Goal: Information Seeking & Learning: Learn about a topic

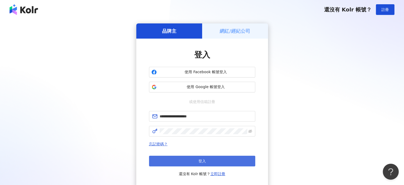
click at [196, 165] on button "登入" at bounding box center [202, 160] width 106 height 11
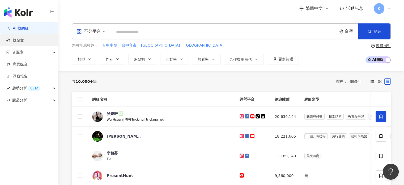
click at [24, 40] on link "找貼文" at bounding box center [15, 40] width 18 height 5
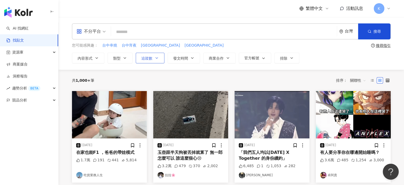
click at [155, 57] on icon "button" at bounding box center [157, 58] width 4 height 4
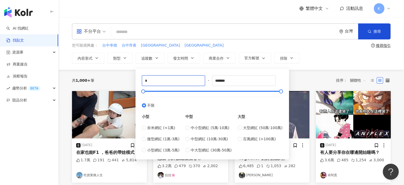
drag, startPoint x: 151, startPoint y: 80, endPoint x: 133, endPoint y: 80, distance: 17.8
type input "****"
drag, startPoint x: 231, startPoint y: 80, endPoint x: 195, endPoint y: 80, distance: 35.8
click at [195, 80] on div "**** - ******* 不限 小型 奈米網紅 (<1萬) 微型網紅 (1萬-3萬) 小型網紅 (3萬-5萬) 中型 中小型網紅 (5萬-10萬) 中型網…" at bounding box center [212, 114] width 141 height 78
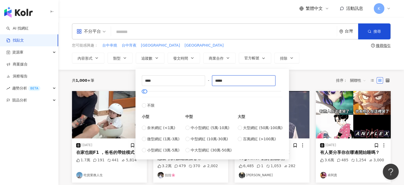
type input "*****"
click at [303, 81] on div "共 1,000+ 筆 排序： 關聯性" at bounding box center [231, 80] width 319 height 8
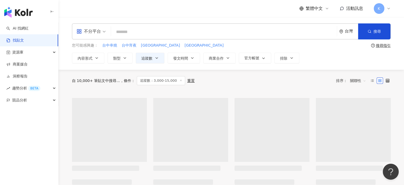
click at [168, 31] on input "search" at bounding box center [223, 31] width 221 height 11
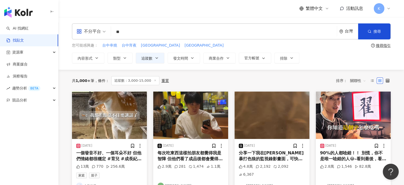
type input "**"
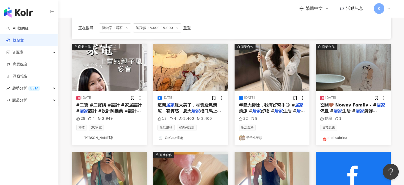
scroll to position [159, 0]
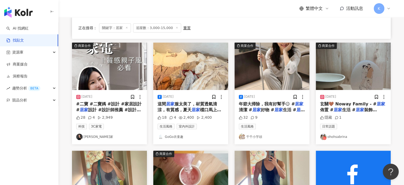
click at [260, 71] on img at bounding box center [271, 65] width 75 height 47
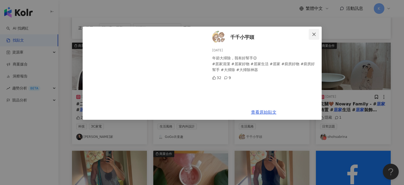
click at [313, 33] on icon "close" at bounding box center [313, 33] width 3 height 3
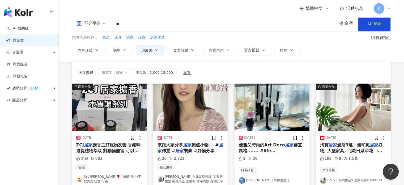
scroll to position [0, 0]
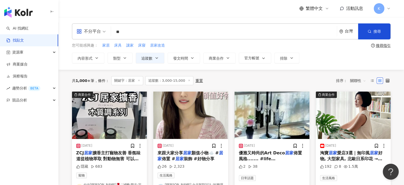
click at [89, 33] on div "不分平台" at bounding box center [88, 31] width 24 height 8
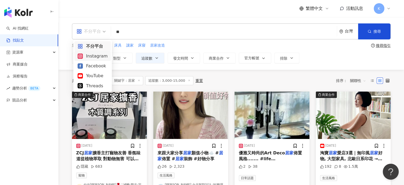
click at [104, 58] on div "Instagram" at bounding box center [93, 56] width 30 height 7
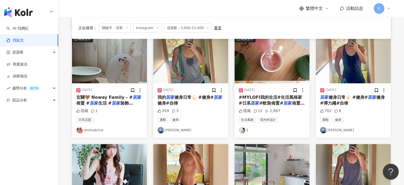
scroll to position [159, 0]
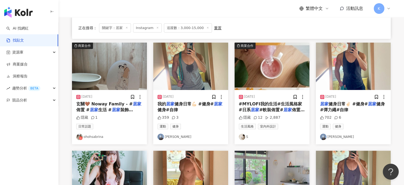
click at [131, 79] on img at bounding box center [109, 65] width 75 height 47
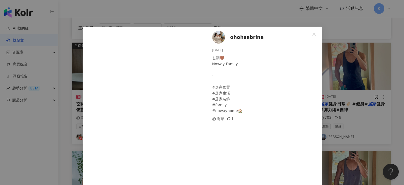
click at [363, 66] on div "ohohsabrina 2023/9/3 玄關🤎 Noway Family - #居家佈置 #居家生活 #居家裝飾 #family #nowayhome🏠 隱…" at bounding box center [202, 92] width 404 height 185
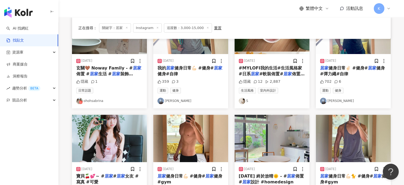
scroll to position [266, 0]
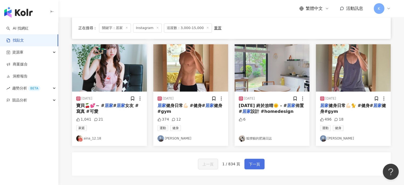
click at [250, 161] on span "下一頁" at bounding box center [254, 164] width 11 height 6
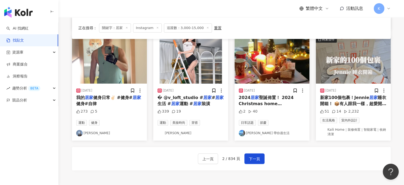
scroll to position [292, 0]
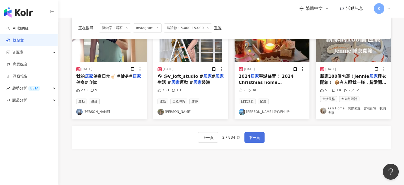
click at [252, 140] on span "下一頁" at bounding box center [254, 137] width 11 height 6
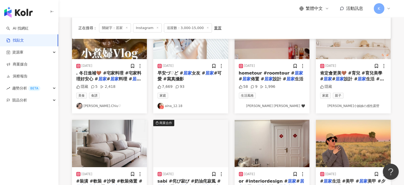
scroll to position [27, 0]
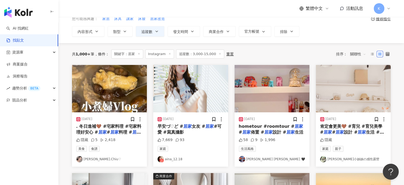
click at [106, 91] on img at bounding box center [109, 88] width 75 height 47
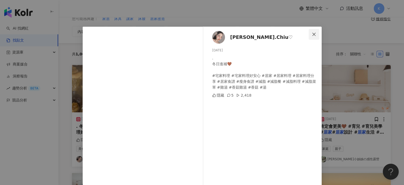
click at [313, 34] on icon "close" at bounding box center [314, 34] width 4 height 4
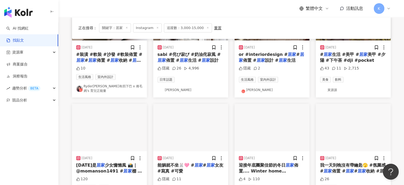
scroll to position [266, 0]
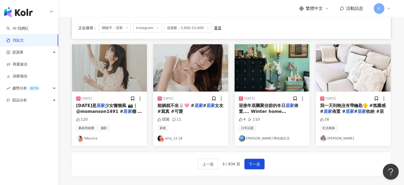
click at [189, 73] on img at bounding box center [190, 67] width 75 height 47
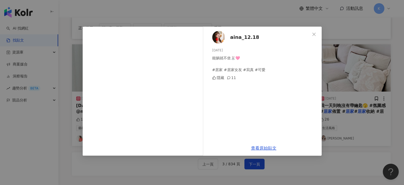
click at [353, 62] on div "aina_12.18 2025/5/4 能躺就不坐🐰🩷 #居家 #居家女友 #寫真 #可愛 隱藏 11 查看原始貼文" at bounding box center [202, 92] width 404 height 185
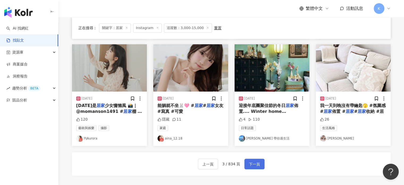
click at [254, 163] on span "下一頁" at bounding box center [254, 164] width 11 height 6
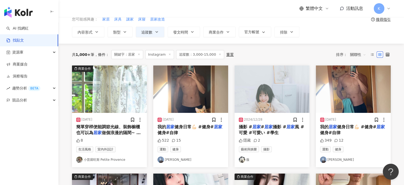
scroll to position [0, 0]
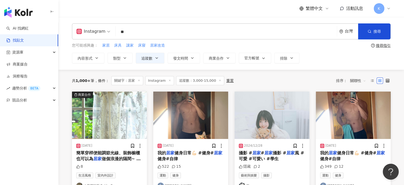
drag, startPoint x: 136, startPoint y: 32, endPoint x: 116, endPoint y: 32, distance: 19.9
click at [118, 32] on input "**" at bounding box center [226, 31] width 217 height 11
click at [385, 29] on button "搜尋" at bounding box center [374, 31] width 32 height 16
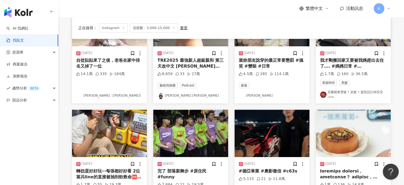
scroll to position [239, 0]
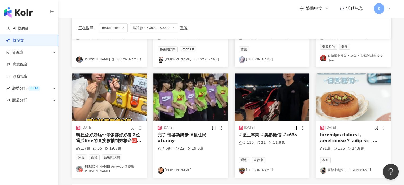
click at [120, 106] on img at bounding box center [109, 96] width 75 height 47
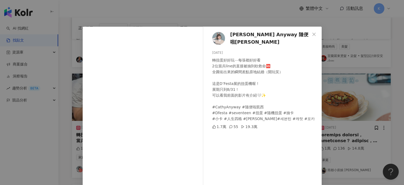
click at [374, 62] on div "Cathy Anyway 隨便啦凱西 2025/8/14 轉扭蛋好好玩⋯每張都好好看 2位當兵line的直接被抽到欸救命🆘 全圓佑出來的瞬間差點原地結婚（開玩…" at bounding box center [202, 92] width 404 height 185
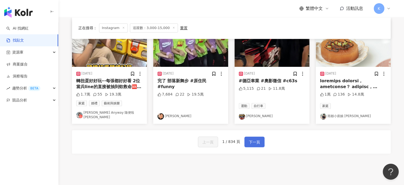
scroll to position [266, 0]
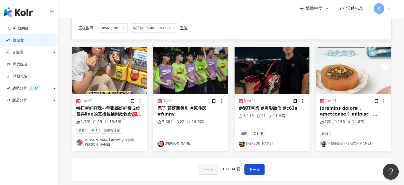
click at [269, 76] on img at bounding box center [271, 70] width 75 height 47
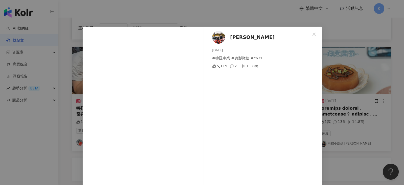
click at [352, 82] on div "Kevin 2025/8/21 #德亞車業 #奧影徵信 #c63s 5,115 21 11.8萬 查看原始貼文" at bounding box center [202, 92] width 404 height 185
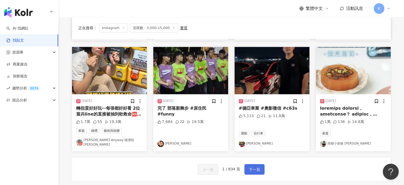
click at [261, 168] on button "下一頁" at bounding box center [254, 169] width 20 height 11
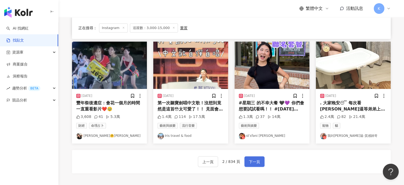
click at [251, 156] on button "下一頁" at bounding box center [254, 161] width 20 height 11
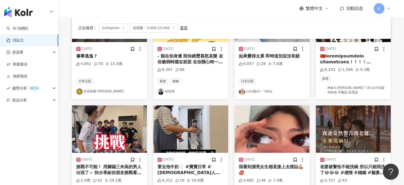
scroll to position [162, 0]
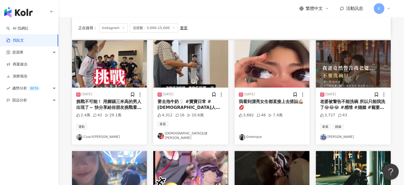
click at [277, 78] on img at bounding box center [271, 63] width 75 height 47
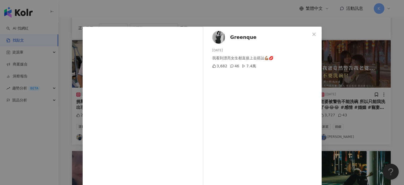
click at [357, 78] on div "Greenque 2025/8/20 我看到漂亮女生都直接上去搭訕💪🏽💋 3,682 46 7.4萬 查看原始貼文" at bounding box center [202, 92] width 404 height 185
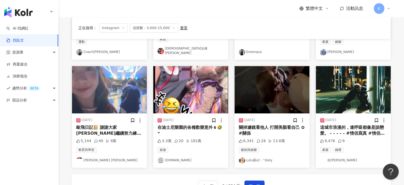
scroll to position [321, 0]
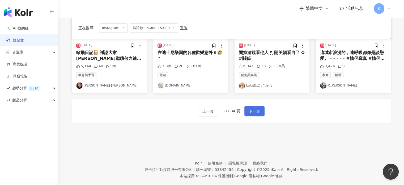
click at [259, 108] on span "下一頁" at bounding box center [254, 111] width 11 height 6
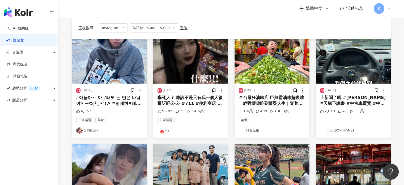
scroll to position [53, 0]
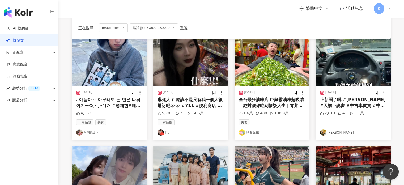
click at [206, 67] on img at bounding box center [190, 61] width 75 height 47
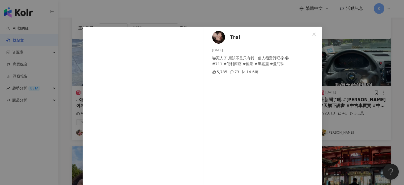
click at [330, 75] on div "Trai 2025/8/18 嚇死人了 應該不是只有我一個人很驚訝吧😭😭 #711 #便利商店 #糖果 #黑嘉麗 #曼陀珠 5,785 73 14.6萬 查看…" at bounding box center [202, 92] width 404 height 185
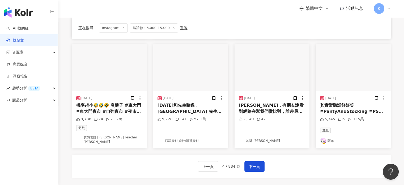
scroll to position [319, 0]
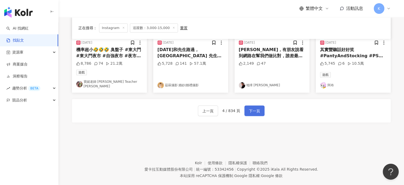
click at [253, 111] on button "下一頁" at bounding box center [254, 110] width 20 height 11
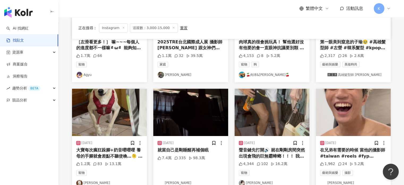
scroll to position [266, 0]
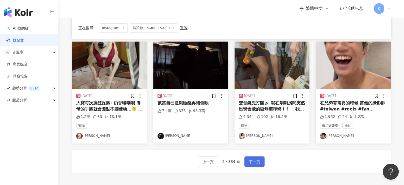
click at [258, 162] on span "下一頁" at bounding box center [254, 161] width 11 height 6
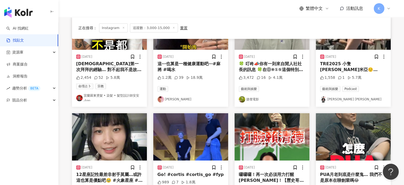
scroll to position [135, 0]
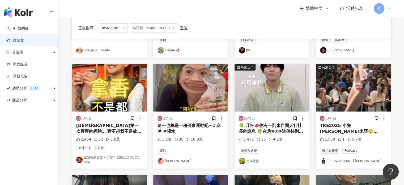
click at [222, 83] on img at bounding box center [190, 87] width 75 height 47
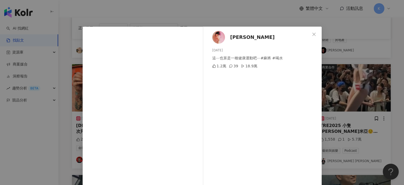
click at [358, 30] on div "小倢 2025/8/14 這⋯也算是一種健康運動吧⋯#麻將 #喝水 1.2萬 39 18.9萬 查看原始貼文" at bounding box center [202, 92] width 404 height 185
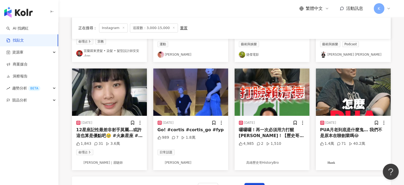
scroll to position [294, 0]
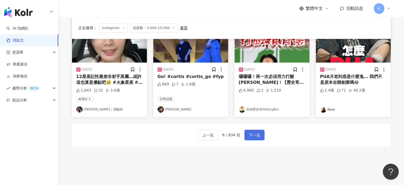
click at [261, 131] on button "下一頁" at bounding box center [254, 134] width 20 height 11
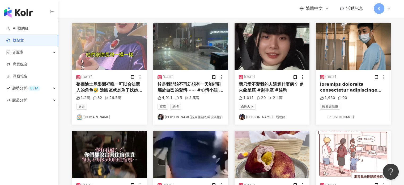
scroll to position [27, 0]
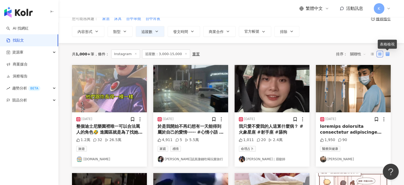
click at [389, 55] on icon at bounding box center [388, 54] width 4 height 4
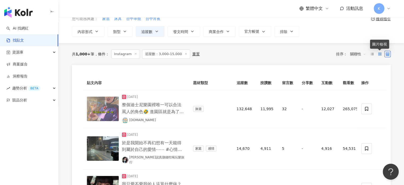
click at [380, 54] on icon at bounding box center [380, 54] width 4 height 4
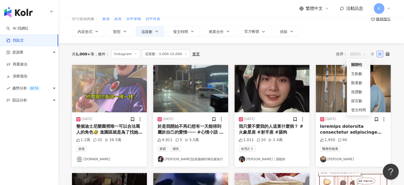
click at [364, 55] on span "關聯性" at bounding box center [358, 54] width 16 height 8
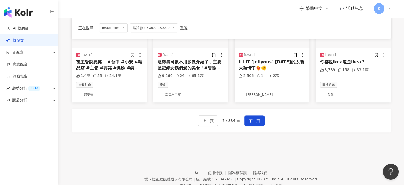
scroll to position [319, 0]
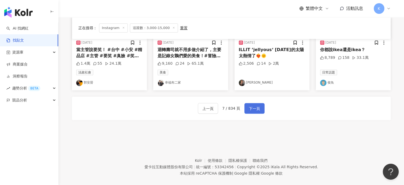
click at [258, 105] on span "下一頁" at bounding box center [254, 108] width 11 height 6
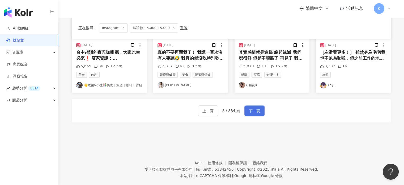
click at [259, 105] on button "下一頁" at bounding box center [254, 110] width 20 height 11
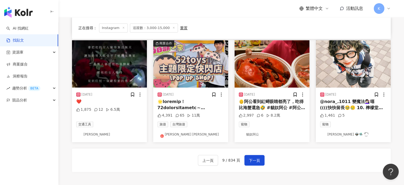
scroll to position [266, 0]
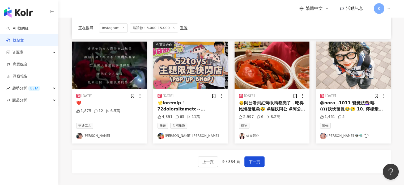
click at [364, 48] on img at bounding box center [353, 64] width 75 height 47
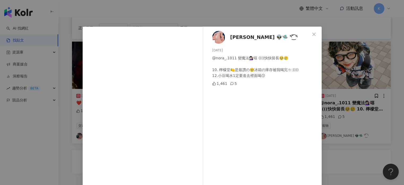
click at [371, 60] on div "YUKI 👽🛸 ᕐ ̆̈͜͡ ᕐ 2025/8/19 @nora_.1011 變魔法💇🏻‍♀️嘻 ((((快快留長🥹🥲 10. 檸檬堂🍋是最讚の🥹冰箱の庫存被…" at bounding box center [202, 92] width 404 height 185
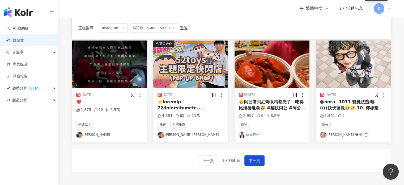
scroll to position [319, 0]
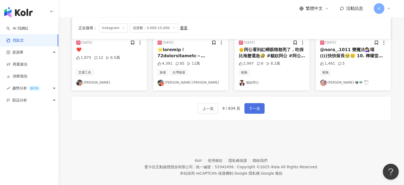
click at [260, 104] on button "下一頁" at bounding box center [254, 108] width 20 height 11
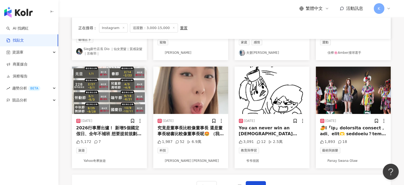
scroll to position [241, 0]
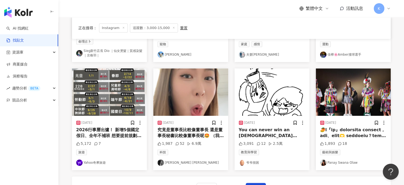
click at [208, 88] on img at bounding box center [190, 91] width 75 height 47
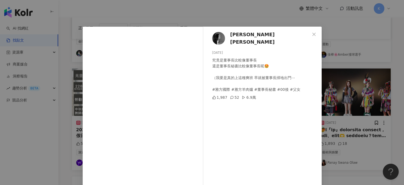
click at [383, 51] on div "JULIA LIN 2025/8/21 究竟是董事長比較像董事長 還是董事長秘書比較像董事長呢🤩 （我要是真的上這種爽班 早就被董事長掃地出門⋯ #雅方國際 …" at bounding box center [202, 92] width 404 height 185
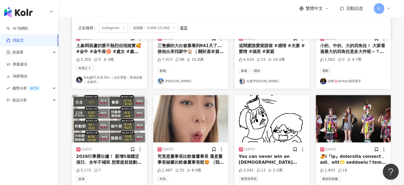
scroll to position [328, 0]
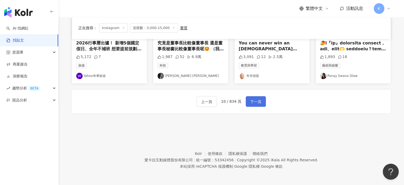
click at [256, 98] on span "下一頁" at bounding box center [255, 101] width 11 height 6
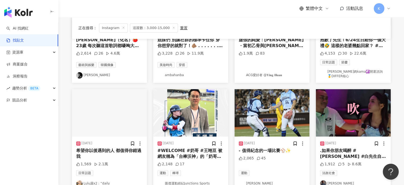
scroll to position [33, 0]
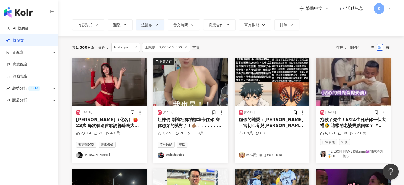
click at [215, 80] on img at bounding box center [190, 81] width 75 height 47
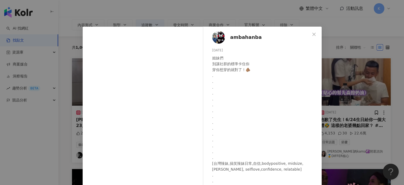
click at [367, 80] on div "ambahanba 2025/8/16 姐妹們 別讓社群的標準卡住你 穿你想穿的就對了！🫵🏽 . . . . . . . . . . . . . . . [台…" at bounding box center [202, 92] width 404 height 185
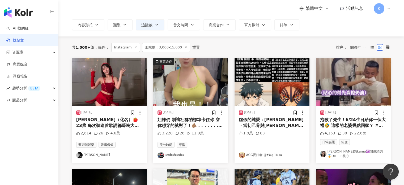
click at [361, 78] on img at bounding box center [353, 81] width 75 height 47
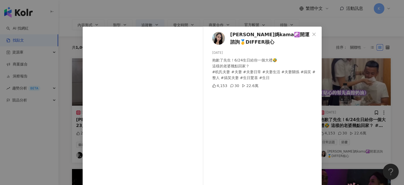
click at [361, 78] on div "甯媽kama☯️開運諮詢🥇DIFFER核心 2025/8/13 抱歉了先生！6/24生日給你一個大禮🤣 這樣的老婆幾點回家？ #机氏夫妻 #夫妻 #夫妻日常 …" at bounding box center [202, 92] width 404 height 185
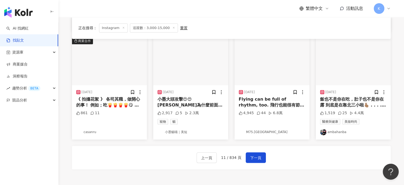
scroll to position [272, 0]
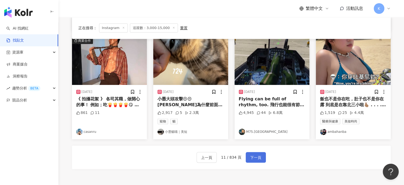
click at [253, 152] on button "下一頁" at bounding box center [256, 157] width 20 height 11
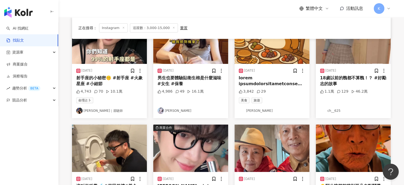
scroll to position [36, 0]
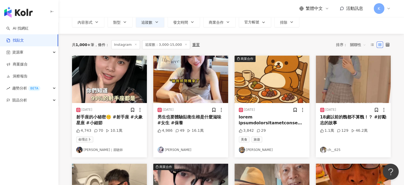
click at [186, 79] on img at bounding box center [190, 78] width 75 height 47
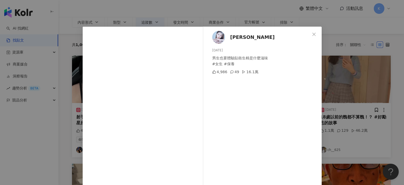
click at [374, 47] on div "Cathy 花花 2025/8/15 男生也要體驗貼衛生棉是什麼滋味 #女生 #保養 4,986 49 16.1萬 查看原始貼文" at bounding box center [202, 92] width 404 height 185
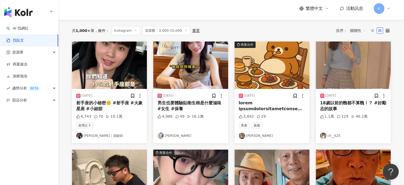
scroll to position [53, 0]
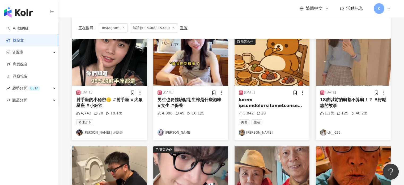
click at [369, 54] on img at bounding box center [353, 61] width 75 height 47
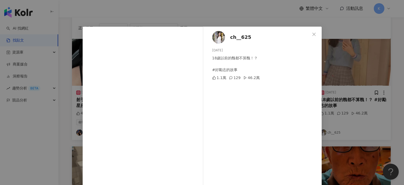
click at [364, 56] on div "ch__625 2025/8/11 18歲以前的醜都不算醜！？ #好勵志的故事 1.1萬 129 46.2萬 查看原始貼文" at bounding box center [202, 92] width 404 height 185
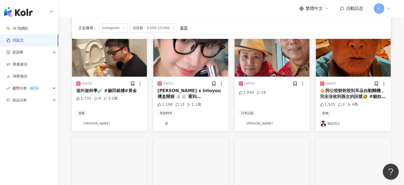
scroll to position [266, 0]
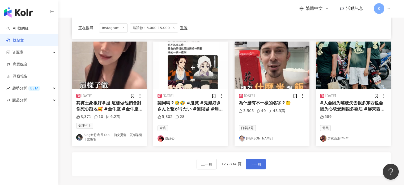
click at [258, 159] on button "下一頁" at bounding box center [256, 163] width 20 height 11
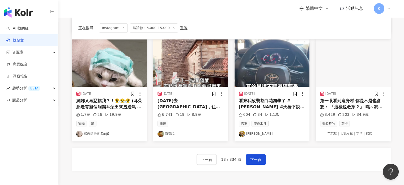
scroll to position [263, 0]
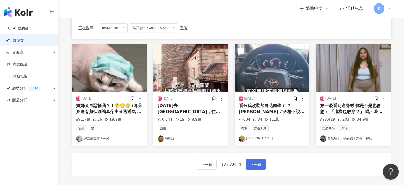
click at [251, 162] on span "下一頁" at bounding box center [255, 164] width 11 height 6
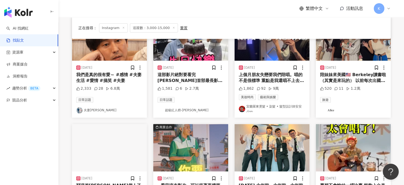
scroll to position [133, 0]
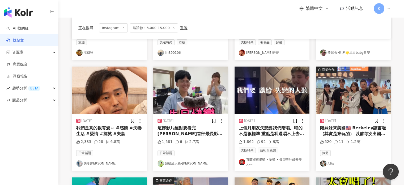
click at [367, 100] on img at bounding box center [353, 89] width 75 height 47
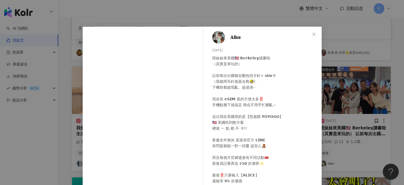
click at [366, 72] on div "𝐀𝐥𝐢𝐜𝐞 2025/8/21 陪妹妹來美國🇺🇸 𝗕𝗲𝗿𝗸𝗲𝗹𝗲𝘆讀書啦 （其實是來玩的） 以前每次出國都在翻包找卡針+ 𝘀𝗶𝗺卡 （我都用耳針後面去戳🤣) …" at bounding box center [202, 92] width 404 height 185
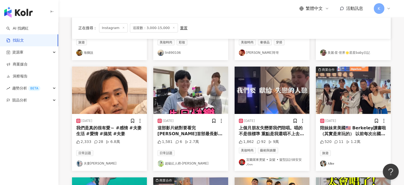
click at [293, 81] on img at bounding box center [271, 89] width 75 height 47
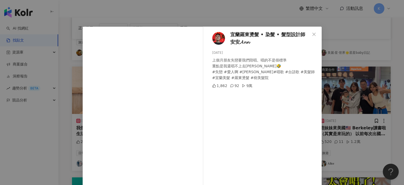
click at [327, 72] on div "宜蘭羅東燙髮 • 染髮 • 髮型設計師安安𝓐𝓷𝓷 2025/8/16 上個月朋友失戀要我們陪唱。唱的不是很標準 重點是我還唱不上去哈哈哈🤣 #失戀 #愛人啊 …" at bounding box center [202, 92] width 404 height 185
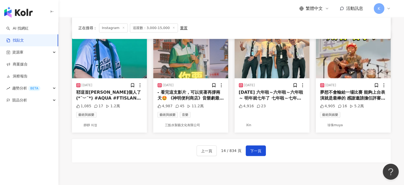
scroll to position [319, 0]
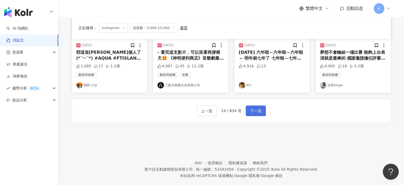
click at [253, 106] on button "下一頁" at bounding box center [256, 110] width 20 height 11
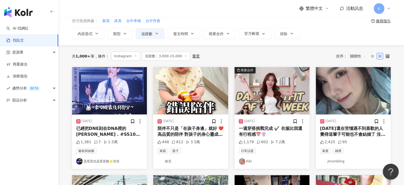
scroll to position [24, 0]
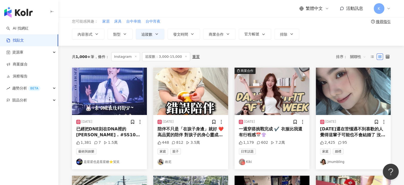
click at [264, 91] on img at bounding box center [271, 90] width 75 height 47
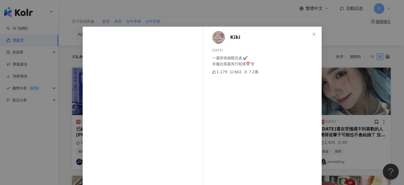
click at [369, 59] on div "Kiki 2025/8/20 一週穿搭挑戰完成 ✔️ 衣服比我還有行程感📅👚 1,179 602 7.2萬 查看原始貼文" at bounding box center [202, 92] width 404 height 185
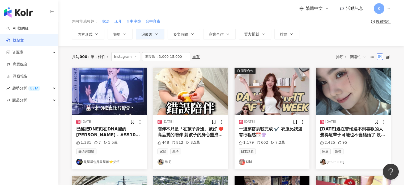
click at [355, 83] on img at bounding box center [353, 90] width 75 height 47
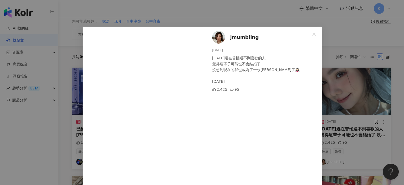
click at [381, 62] on div "jmumbling 2025/8/16 3年前還在苦惱遇不到喜歡的人 覺得這輩子可能也不會結婚了 沒想到現在的我也成為了一枚李太太了👰🏻‍♀️ 2025-08…" at bounding box center [202, 92] width 404 height 185
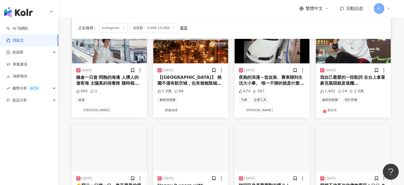
scroll to position [263, 0]
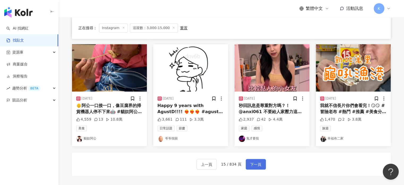
click at [256, 162] on span "下一頁" at bounding box center [255, 164] width 11 height 6
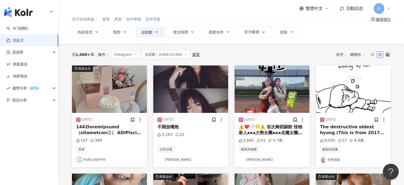
scroll to position [0, 0]
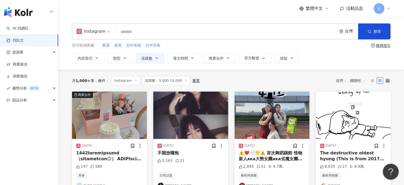
click at [294, 111] on img at bounding box center [271, 114] width 75 height 47
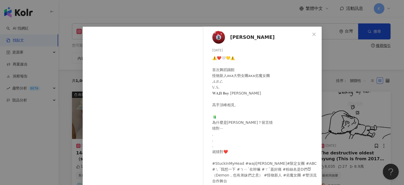
click at [370, 70] on div "何子田 🐡 2025/8/11 ⚠️❤️🤍💛⚠️ 首次舞蹈踢館 怪物新人ᴀᴋᴀ大勢女團ᴀᴋᴀ劣魔女團 𝓐.𝓑.𝓒. 𝕍.𝕊. 𝐖𝐀𝐉𝐈 𝐁𝐨𝐲 洪暐哲 高手頂…" at bounding box center [202, 92] width 404 height 185
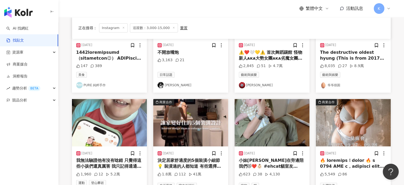
scroll to position [133, 0]
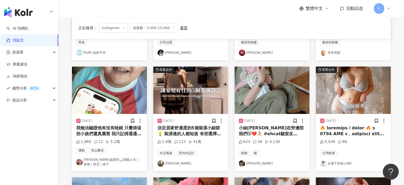
click at [199, 86] on img at bounding box center [190, 89] width 75 height 47
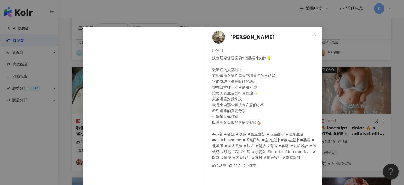
click at [335, 49] on div "橘宅日常 chuchushome 2025/8/10 決定居家舒適度的5個裝潢小細節💡 裝潢過的人都知道 有些選擇會讓你每天感謝當初的自己😌 它們或許不是最吸…" at bounding box center [202, 92] width 404 height 185
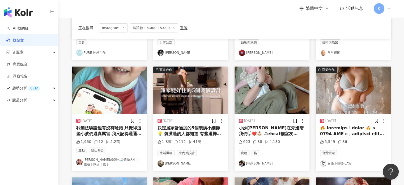
click at [298, 87] on img at bounding box center [271, 89] width 75 height 47
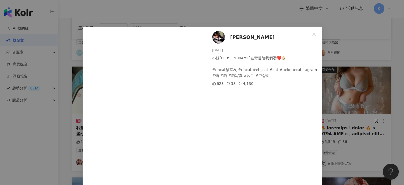
click at [362, 50] on div "王麗 2025/8/19 小妹保姆窩在旁邊陪我們😻❤️👶🏻 #ehcat貓室友 #ehcat #eh_cat #cat #neko #catstagram #…" at bounding box center [202, 92] width 404 height 185
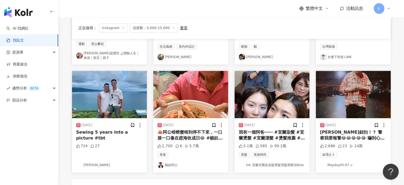
scroll to position [292, 0]
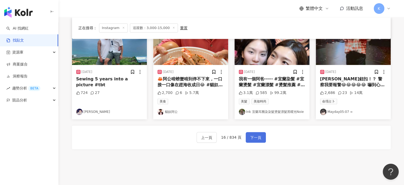
click at [262, 136] on button "下一頁" at bounding box center [256, 137] width 20 height 11
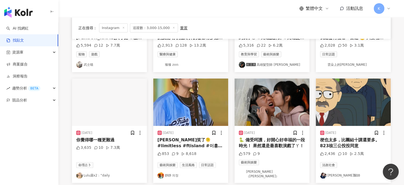
scroll to position [130, 0]
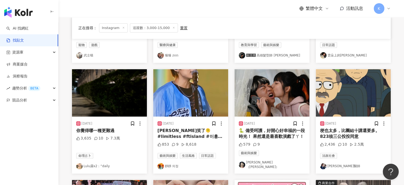
click at [285, 99] on img at bounding box center [271, 92] width 75 height 47
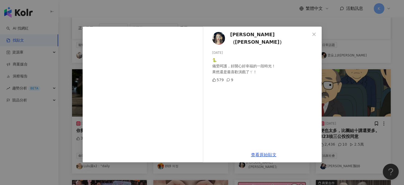
click at [367, 64] on div "任敏嫻（Daphne Jen） 2025/8/18 🐍 備受呵護，好開心好幸福的一段時光！ 果然還是最喜歡演戲了ㄚ！ 579 9 查看原始貼文" at bounding box center [202, 92] width 404 height 185
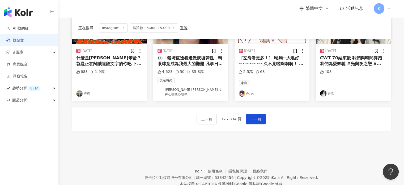
scroll to position [316, 0]
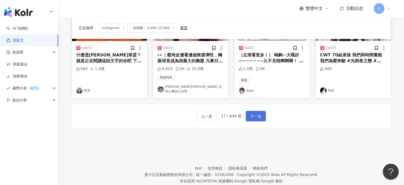
click at [250, 113] on span "下一頁" at bounding box center [255, 116] width 11 height 6
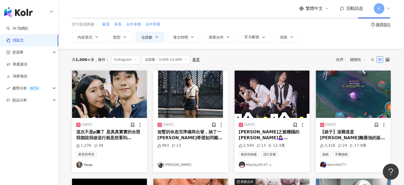
scroll to position [53, 0]
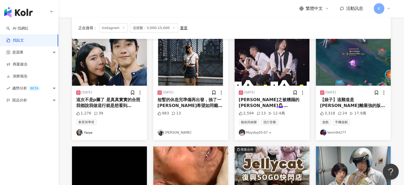
click at [121, 56] on img at bounding box center [109, 61] width 75 height 47
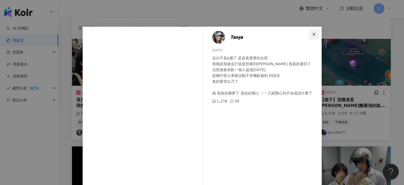
click at [313, 35] on icon "close" at bounding box center [314, 34] width 4 height 4
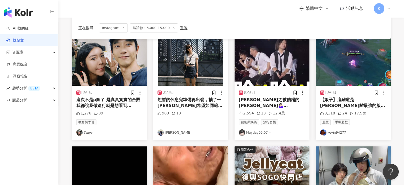
click at [201, 60] on img at bounding box center [190, 61] width 75 height 47
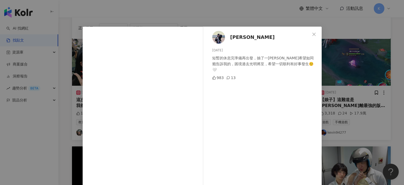
click at [351, 46] on div "黃沁瑜 2025/8/23 短暫的休息完準備再出發，抽了一張大吉希望如同籤告訴我的，困境過去光明將至，希望一切順利有好事發生☺️🤍 983 13 查看原始貼文" at bounding box center [202, 92] width 404 height 185
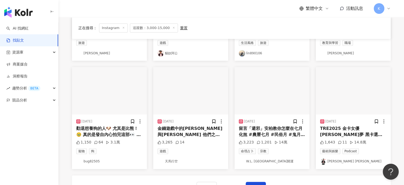
scroll to position [266, 0]
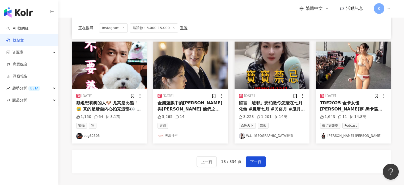
click at [251, 167] on div "上一頁 18 / 834 頁 下一頁" at bounding box center [231, 160] width 319 height 23
click at [254, 161] on span "下一頁" at bounding box center [255, 161] width 11 height 6
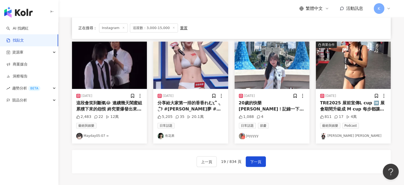
click at [285, 75] on img at bounding box center [271, 64] width 75 height 47
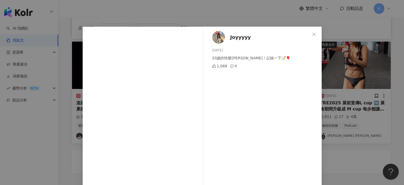
click at [359, 65] on div "Joyyyyy 2025/8/20 20歲的快樂小芳俞！記錄一下📝🎈 1,088 4 查看原始貼文" at bounding box center [202, 92] width 404 height 185
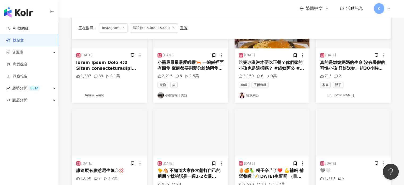
scroll to position [53, 0]
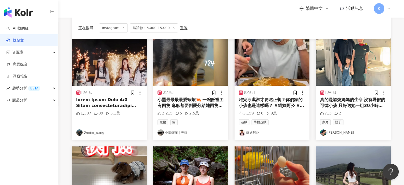
click at [359, 66] on img at bounding box center [353, 61] width 75 height 47
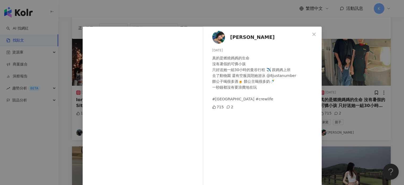
click at [368, 53] on div "陳辰 2025/8/17 真的是燃燒媽媽的生命 沒有暑假的可憐小孩 只好送她一組30小時的曼谷行程 ✈️ 跟媽媽上班 去了動物園 還有空服員陪她游泳 @8ju…" at bounding box center [202, 92] width 404 height 185
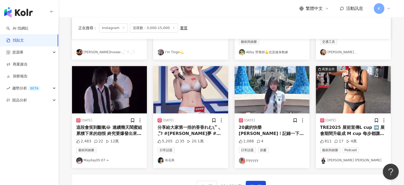
scroll to position [319, 0]
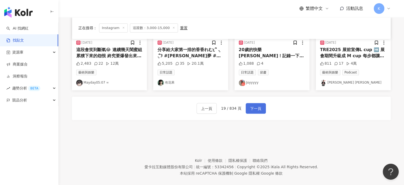
click at [251, 107] on span "下一頁" at bounding box center [255, 108] width 11 height 6
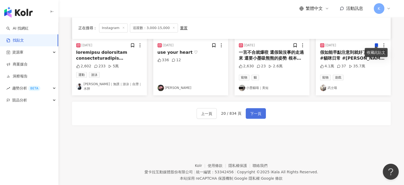
click at [259, 110] on span "下一頁" at bounding box center [255, 113] width 11 height 6
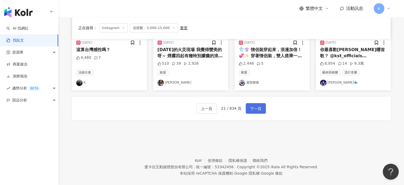
click at [260, 106] on button "下一頁" at bounding box center [256, 108] width 20 height 11
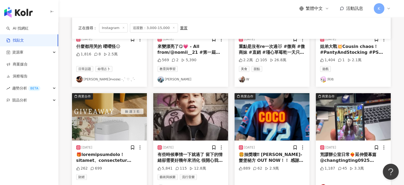
scroll to position [53, 0]
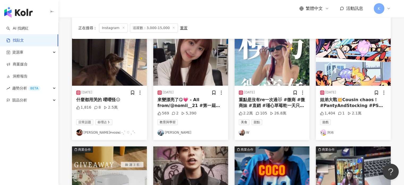
click at [279, 42] on img at bounding box center [271, 61] width 75 height 47
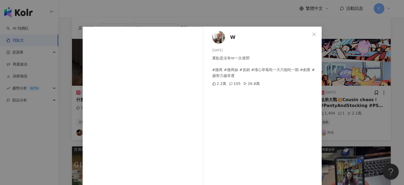
click at [387, 60] on div "W 2025/8/8 重點是沒有re一次過😻 #微商 #微商妹 #直銷 #瑾心草莓乾一天只能吃一顆 #創業 #越努力越幸運 2.2萬 105 26.8萬 查看…" at bounding box center [202, 92] width 404 height 185
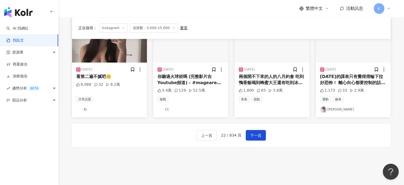
scroll to position [325, 0]
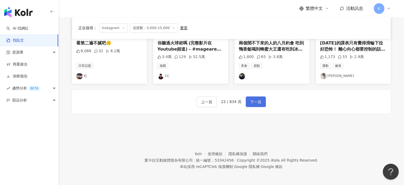
click at [257, 99] on span "下一頁" at bounding box center [255, 102] width 11 height 6
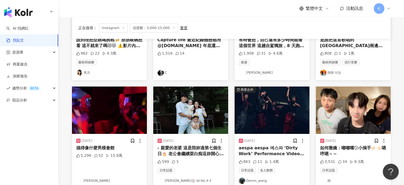
scroll to position [246, 0]
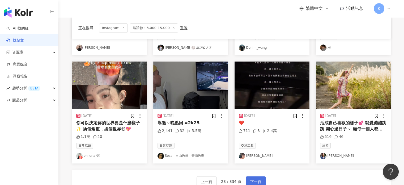
click at [254, 178] on span "下一頁" at bounding box center [255, 181] width 11 height 6
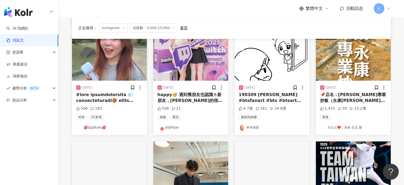
scroll to position [299, 0]
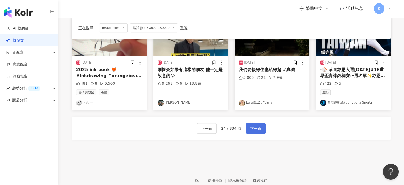
click at [252, 125] on span "下一頁" at bounding box center [255, 128] width 11 height 6
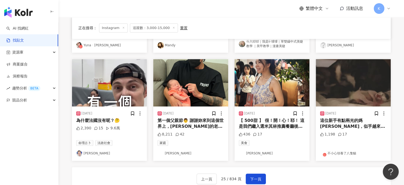
scroll to position [304, 0]
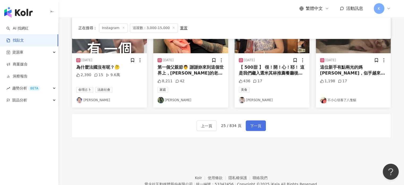
click at [263, 125] on button "下一頁" at bounding box center [256, 125] width 20 height 11
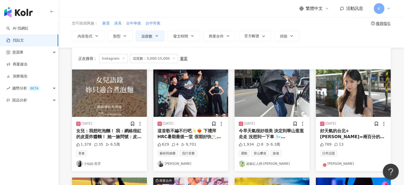
scroll to position [53, 0]
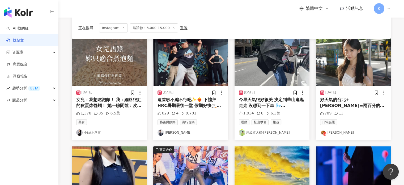
click at [345, 53] on img at bounding box center [353, 61] width 75 height 47
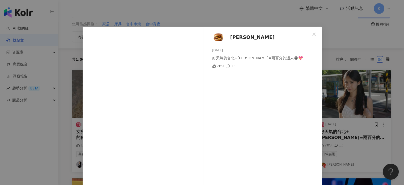
scroll to position [0, 0]
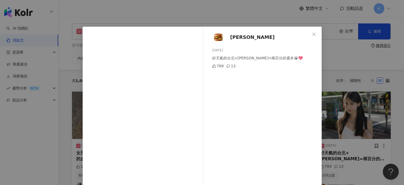
click at [337, 100] on div "溫蒂 2025/8/17 好天氣的台北+袁佳楷=兩百分的週末😭💖 789 13 查看原始貼文" at bounding box center [202, 92] width 404 height 185
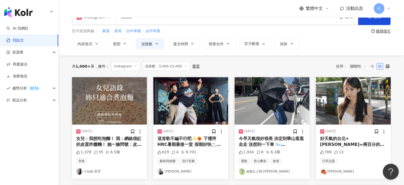
scroll to position [27, 0]
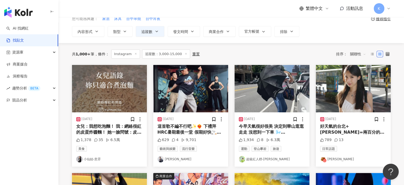
click at [93, 80] on img at bounding box center [109, 88] width 75 height 47
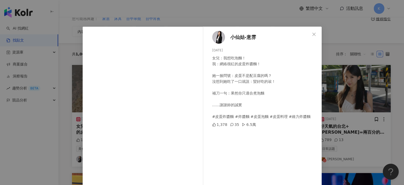
click at [358, 56] on div "小仙姑-意雰 2025/8/14 女兒：我想吃泡麵！ 我：網絡很紅的皮蛋炸醬麵！ 她一臉問號：皮蛋不是配豆腐的嗎？ 沒想到她吃了一口就說：蠻好吃的诶！ 補刀一…" at bounding box center [202, 92] width 404 height 185
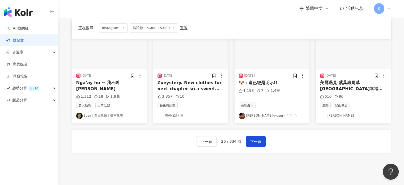
scroll to position [319, 0]
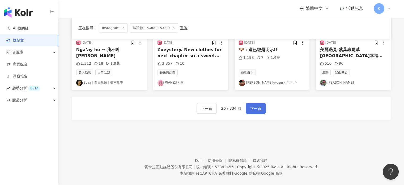
click at [258, 104] on button "下一頁" at bounding box center [256, 108] width 20 height 11
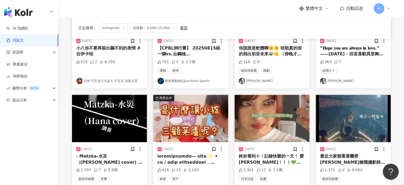
scroll to position [239, 0]
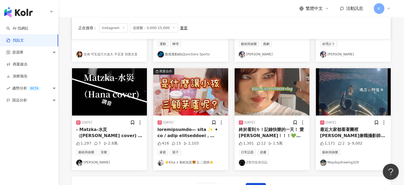
click at [298, 90] on img at bounding box center [271, 91] width 75 height 47
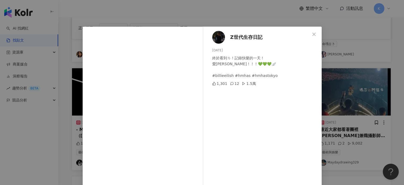
click at [360, 25] on div "Z世代生存日記 2025/8/21 終於看到ㄌ！記錄快樂的一天！ 愛Billie！！！💚💚💚🪽 #billieeilish #hmhas #hmhastoky…" at bounding box center [202, 92] width 404 height 185
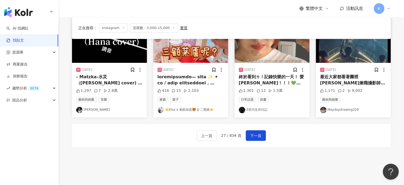
scroll to position [292, 0]
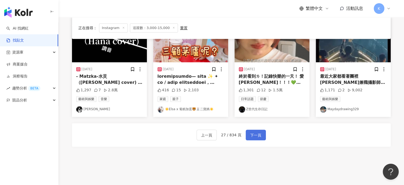
click at [257, 132] on span "下一頁" at bounding box center [255, 135] width 11 height 6
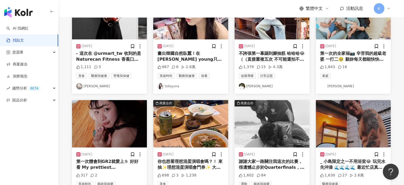
scroll to position [27, 0]
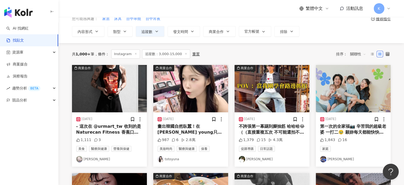
click at [207, 89] on img at bounding box center [190, 88] width 75 height 47
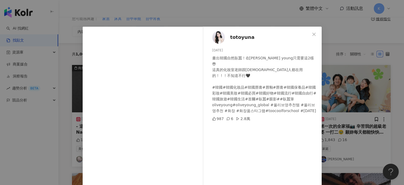
click at [353, 85] on div "totoyuna 2025/8/18 畫出韓國自然臥蠶！在Olive young只需要這2樣😎 這真的化妝室老師跟韓國人都在用的！！！不知道不行🖤 #韓國#韓…" at bounding box center [202, 92] width 404 height 185
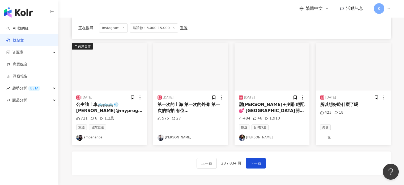
scroll to position [292, 0]
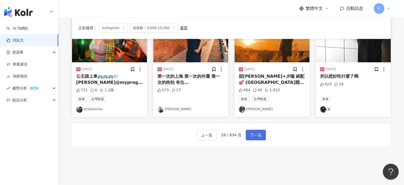
click at [249, 136] on button "下一頁" at bounding box center [256, 134] width 20 height 11
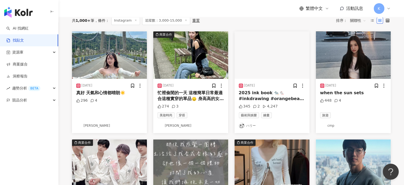
scroll to position [27, 0]
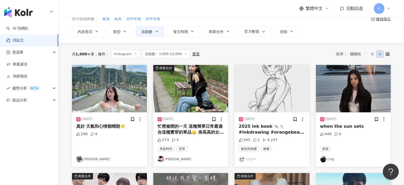
click at [181, 87] on img at bounding box center [190, 88] width 75 height 47
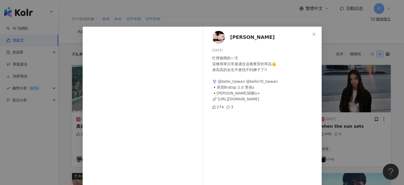
click at [364, 49] on div "JESSIE 2025/8/23 忙裡偷閒的一天 這種簡單日常最適合這種實穿的單品🙂‍↕️ 身高高的女生不會找不到褲子了!! 👚 @bello_taiwan …" at bounding box center [202, 92] width 404 height 185
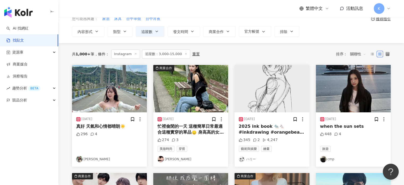
click at [136, 91] on img at bounding box center [109, 88] width 75 height 47
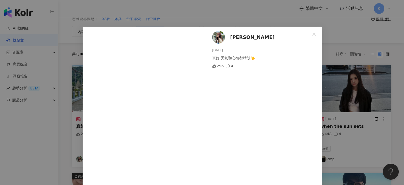
click at [362, 52] on div "黃子星 2025/8/20 真好 天氣和心情都晴朗☀️ 296 4 查看原始貼文" at bounding box center [202, 92] width 404 height 185
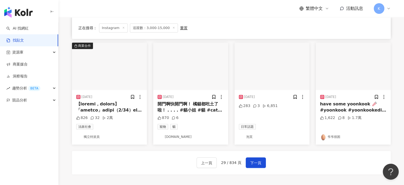
scroll to position [266, 0]
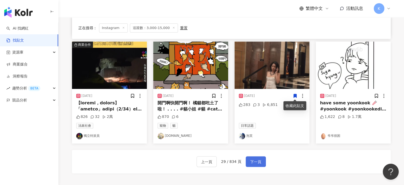
click at [261, 158] on button "下一頁" at bounding box center [256, 161] width 20 height 11
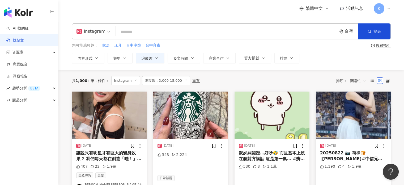
scroll to position [53, 0]
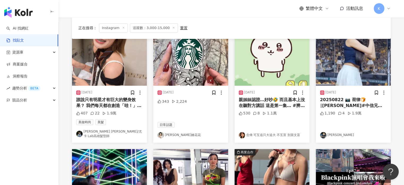
click at [218, 72] on img at bounding box center [190, 61] width 75 height 47
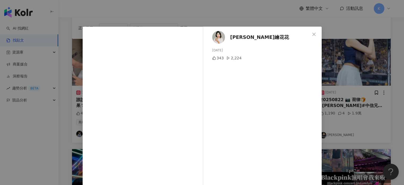
click at [384, 68] on div "莎拉繪花花 2025/8/19 343 2,224 查看原始貼文" at bounding box center [202, 92] width 404 height 185
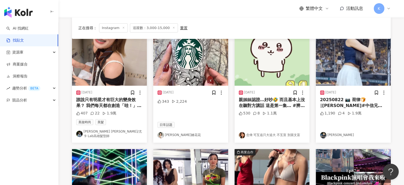
click at [379, 68] on img at bounding box center [353, 61] width 75 height 47
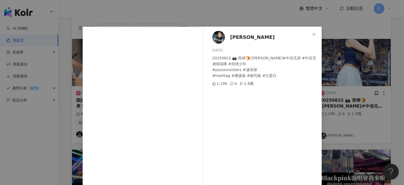
click at [366, 51] on div "夏亞 2025/8/22 20250822 📷 荷律🍞∣陳統恩 #中信兄弟 #中信兄弟啦啦隊 #排球少年 #passionsisters #邊荷律 #hash…" at bounding box center [202, 92] width 404 height 185
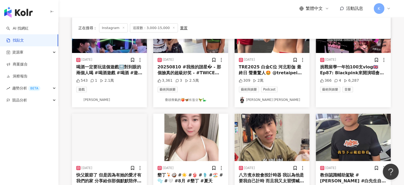
scroll to position [292, 0]
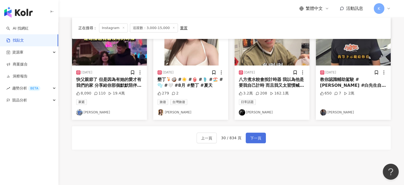
click at [252, 135] on span "下一頁" at bounding box center [255, 138] width 11 height 6
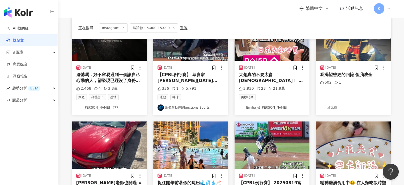
scroll to position [292, 0]
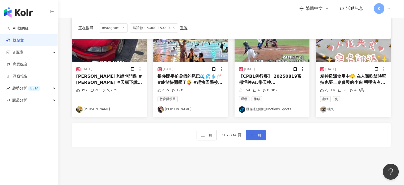
click at [258, 130] on button "下一頁" at bounding box center [256, 134] width 20 height 11
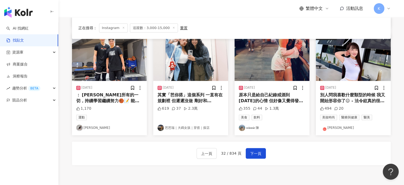
scroll to position [321, 0]
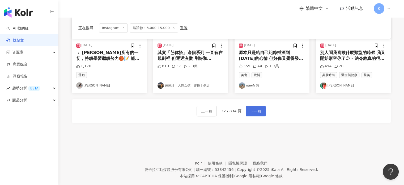
click at [254, 108] on span "下一頁" at bounding box center [255, 111] width 11 height 6
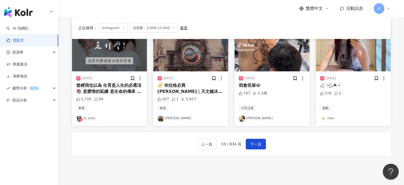
scroll to position [239, 0]
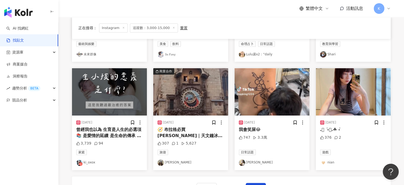
click at [206, 96] on img at bounding box center [190, 91] width 75 height 47
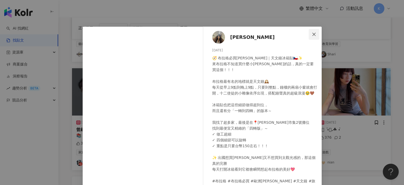
click at [313, 33] on icon "close" at bounding box center [314, 34] width 4 height 4
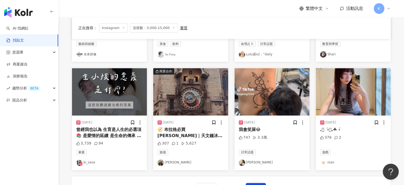
scroll to position [292, 0]
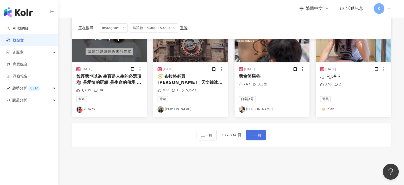
click at [252, 138] on button "下一頁" at bounding box center [256, 134] width 20 height 11
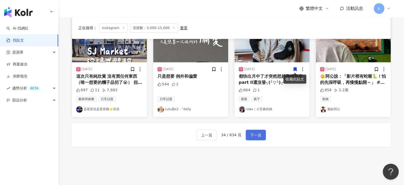
click at [258, 135] on span "下一頁" at bounding box center [255, 135] width 11 height 6
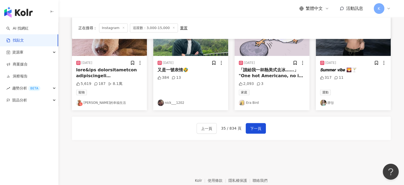
scroll to position [268, 0]
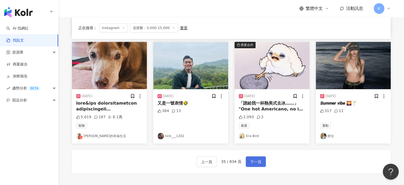
click at [252, 161] on span "下一頁" at bounding box center [255, 161] width 11 height 6
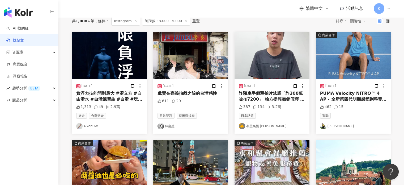
scroll to position [0, 0]
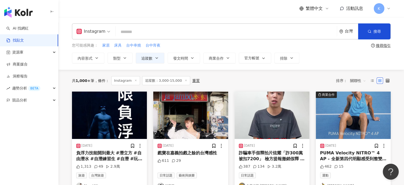
click at [204, 121] on img at bounding box center [190, 114] width 75 height 47
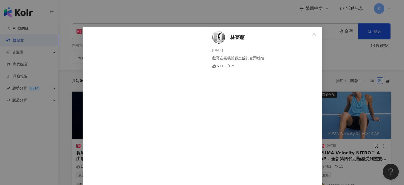
click at [364, 66] on div "林宴慈 2025/8/18 戲寶在嘉義拍戲之餘的台灣感性 611 29 查看原始貼文" at bounding box center [202, 92] width 404 height 185
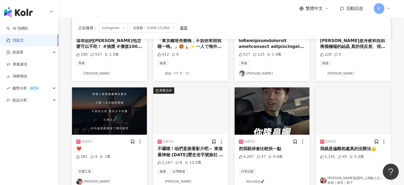
scroll to position [292, 0]
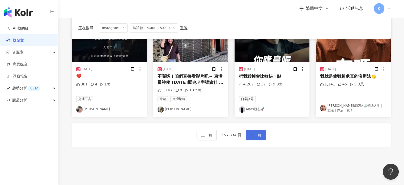
click at [248, 129] on button "下一頁" at bounding box center [256, 134] width 20 height 11
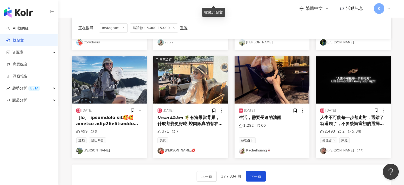
scroll to position [319, 0]
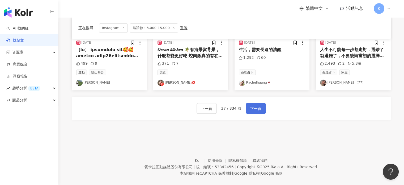
click at [250, 106] on span "下一頁" at bounding box center [255, 108] width 11 height 6
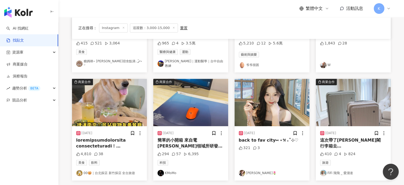
scroll to position [292, 0]
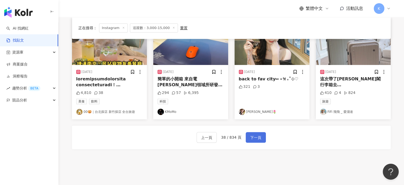
click at [246, 134] on button "下一頁" at bounding box center [256, 137] width 20 height 11
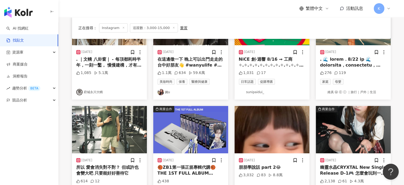
scroll to position [27, 0]
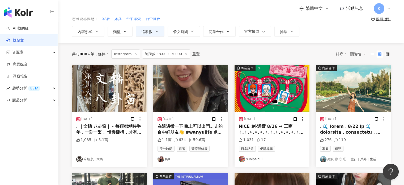
click at [195, 102] on img at bounding box center [190, 88] width 75 height 47
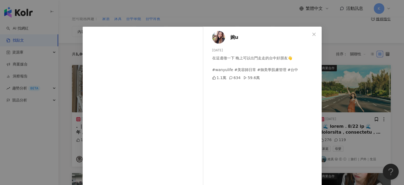
click at [384, 76] on div "婉u 2025/8/9 在這邊徵一下 晚上可以出門走走的台中好朋友👋 #wanyulife #美容師日常 #御美學肌膚管理 #台中 1.1萬 634 59.6…" at bounding box center [202, 92] width 404 height 185
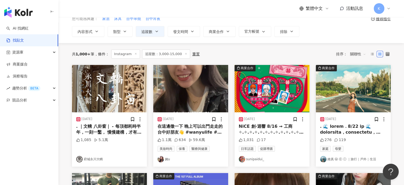
click at [375, 78] on img at bounding box center [353, 88] width 75 height 47
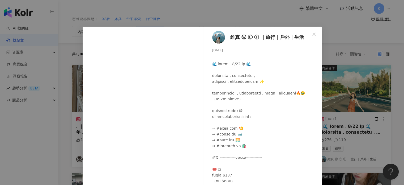
click at [379, 75] on div "維真 Ⓦ Ⓔ Ⓘ ｜旅行｜戶外｜生活 2025/8/20 276 119 查看原始貼文" at bounding box center [202, 92] width 404 height 185
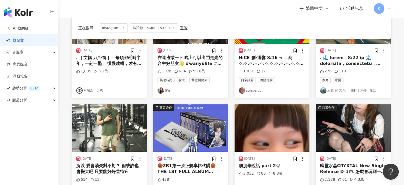
scroll to position [133, 0]
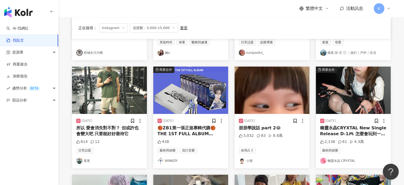
click at [280, 93] on img at bounding box center [271, 89] width 75 height 47
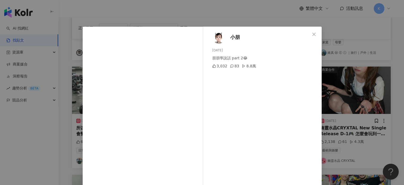
click at [346, 80] on div "小朋 2025/8/13 朋朋學說話 part 2😂 3,032 83 8.8萬 查看原始貼文" at bounding box center [202, 92] width 404 height 185
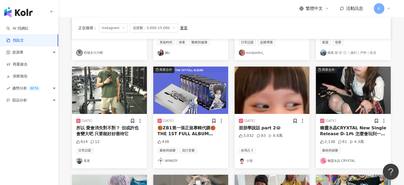
click at [369, 83] on img at bounding box center [353, 89] width 75 height 47
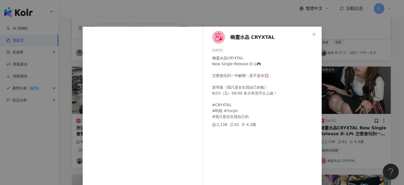
click at [367, 82] on div "幽靈水晶 CRYXTAL 2025/8/14 幽靈水晶CRYXTAL New Single Release D-1🎮 怎麼會玩到一半解體⋯是不是你💢 新單曲《…" at bounding box center [202, 92] width 404 height 185
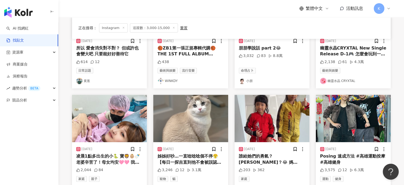
scroll to position [266, 0]
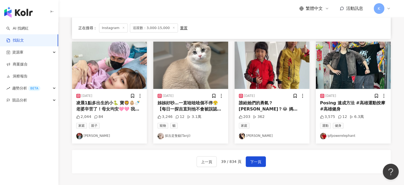
click at [108, 77] on img at bounding box center [109, 64] width 75 height 47
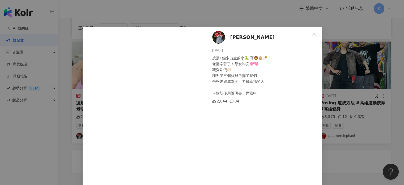
click at [382, 86] on div "林辰勳 2025/8/12 凌晨1點多出生的小🐍 寶🦁👶🏼🍼 老婆辛苦了！母女均安🩷🩷 我愛妳們🫶🏻 謝謝第三個寶貝選擇了我們 爸爸媽媽成為全世界最幸福的人 …" at bounding box center [202, 92] width 404 height 185
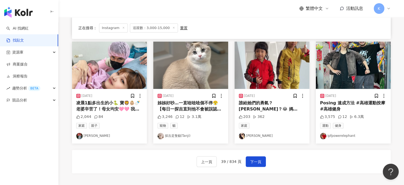
click at [280, 89] on div "2025/8/23 誰給她們的勇氣？梁靜茹嗎？😂 媽咪在下面腳軟，妳們在上面飛翔～（淚奔） 說好的怕高呢？說好的會緊張呢？ 結果只有媽媽在緊張😅 你們的勇敢超…" at bounding box center [271, 116] width 75 height 54
click at [260, 69] on img at bounding box center [271, 64] width 75 height 47
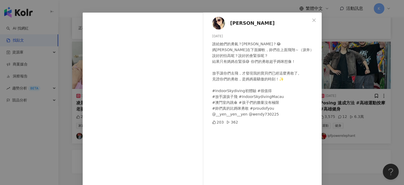
scroll to position [27, 0]
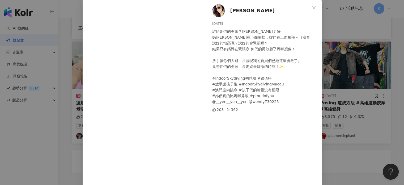
click at [352, 96] on div "Sharlin Lu 2025/8/23 誰給她們的勇氣？梁靜茹嗎？😂 媽咪在下面腳軟，妳們在上面飛翔～（淚奔） 說好的怕高呢？說好的會緊張呢？ 結果只有媽媽…" at bounding box center [202, 92] width 404 height 185
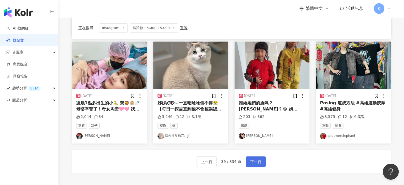
click at [251, 160] on span "下一頁" at bounding box center [255, 161] width 11 height 6
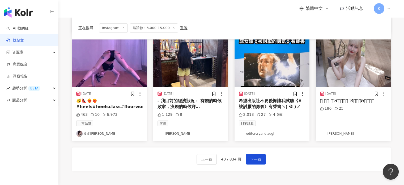
scroll to position [266, 0]
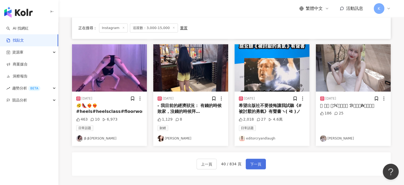
click at [254, 161] on span "下一頁" at bounding box center [255, 164] width 11 height 6
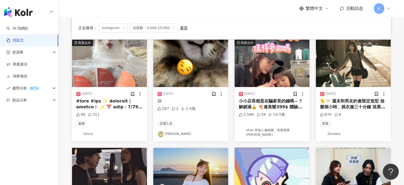
scroll to position [162, 0]
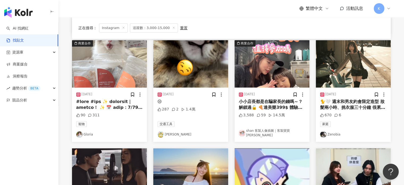
click at [274, 58] on img at bounding box center [271, 63] width 75 height 47
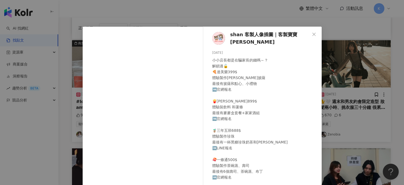
click at [350, 57] on div "shan 客製人像插圖｜客製寶寶周邊 2025/8/13 小小店長都是在騙家長的錢嗎～？ 解鎖過🔓 🍕達美樂399$ 體驗製作夏威夷披薩 最後有披薩和點心、小…" at bounding box center [202, 92] width 404 height 185
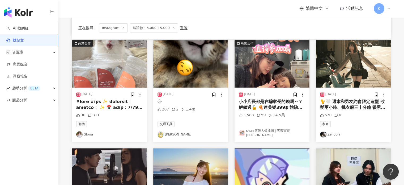
click at [353, 63] on img at bounding box center [353, 63] width 75 height 47
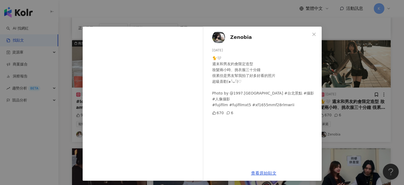
click at [353, 63] on div "Zenobia 2025/8/17 🐈🤍 週末和男友約會限定造型 妝髮兩小時、挑衣服三十分鐘 很累但是男友幫我拍了好多好看的照片 超級喜歡(๑˃̵ᴗ˂̵)♡ …" at bounding box center [202, 92] width 404 height 185
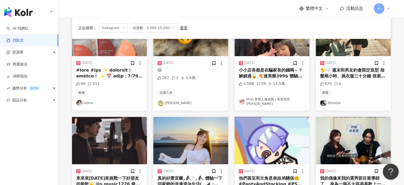
scroll to position [241, 0]
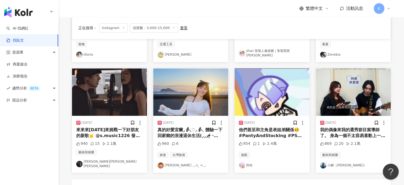
click at [198, 90] on img at bounding box center [190, 91] width 75 height 47
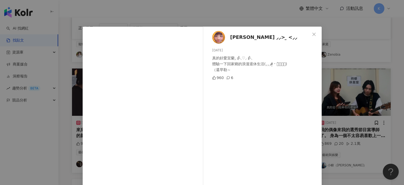
click at [369, 67] on div "晴雯 ⸝⸝> ̫ <⸝⸝ 2025/8/18 真的好愛宜蘭⸝ဗီူ⸜♡⸝ဗီူ⸜ 體驗一下回家鄉的浪漫退休生活(⸝⸝⸝ᵒ̴̶̷̥́ ᵕ ก̀⸝⸝⸝) （還早勒…" at bounding box center [202, 92] width 404 height 185
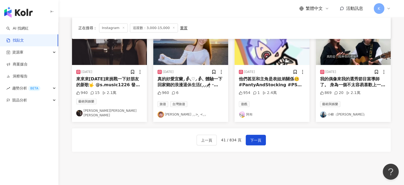
scroll to position [294, 0]
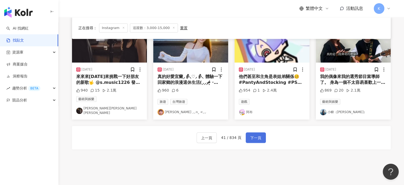
click at [257, 134] on span "下一頁" at bounding box center [255, 137] width 11 height 6
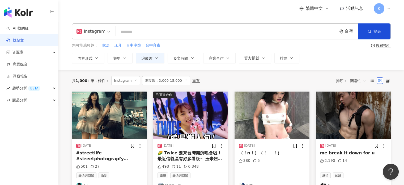
scroll to position [133, 0]
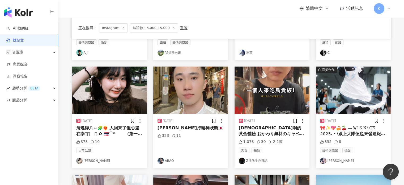
click at [68, 93] on div "正在搜尋 ： Instagram 追蹤數：3,000-15,000 重置 排序： 關聯性 2025/8/18 #streetlife #streetphoto…" at bounding box center [231, 128] width 340 height 382
click at [98, 91] on img at bounding box center [109, 89] width 75 height 47
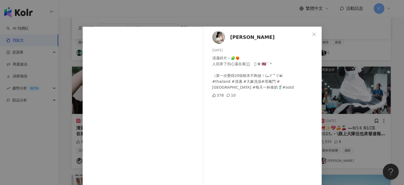
click at [334, 50] on div "廖怡瑄 2025/8/22 清邁碎片～🧩❤️‍🔥 人回來了但心還在泰ᥫᩣ ⠀𓈒 ✿ 🇹🇭⌒* ⠀⠀ （第一次覺得20張根本不夠放！(⑉꒦ິ^꒦ິ⑉) #tha…" at bounding box center [202, 92] width 404 height 185
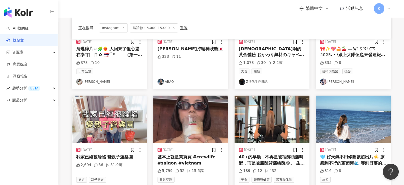
scroll to position [266, 0]
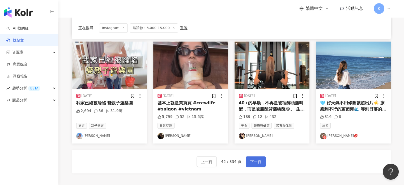
click at [254, 161] on span "下一頁" at bounding box center [255, 161] width 11 height 6
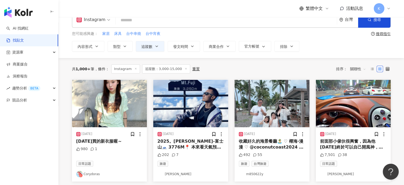
scroll to position [0, 0]
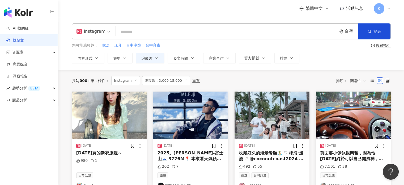
click at [130, 112] on img at bounding box center [109, 114] width 75 height 47
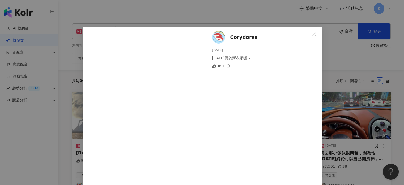
click at [354, 66] on div "Corydoras 2025/8/17 今天買的新衣服喔～ 980 1 查看原始貼文" at bounding box center [202, 92] width 404 height 185
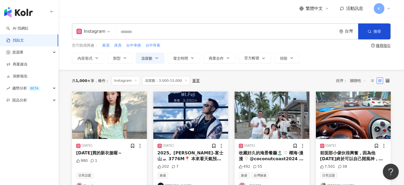
click at [283, 98] on img at bounding box center [271, 114] width 75 height 47
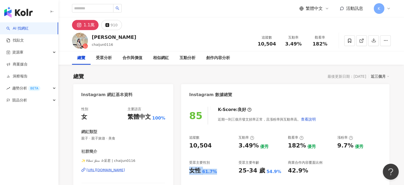
click at [191, 170] on div "女性 61.7%" at bounding box center [211, 170] width 44 height 8
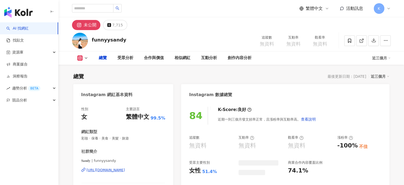
click at [211, 166] on div "女性 51.4%" at bounding box center [211, 170] width 44 height 8
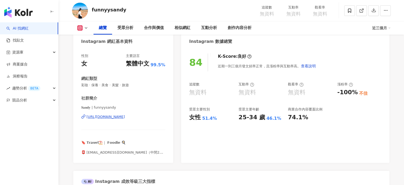
click at [217, 118] on div "女性 51.4%" at bounding box center [211, 117] width 44 height 8
drag, startPoint x: 216, startPoint y: 118, endPoint x: 246, endPoint y: 77, distance: 50.3
click at [189, 118] on div "84 K-Score : 良好 近期一到三個月發文頻率正常，且漲粉率與互動率高。 查看說明 追蹤數 無資料 互動率 無資料 觀看率 無資料 漲粉率 -100%…" at bounding box center [285, 105] width 208 height 114
copy div "女性 51.4%"
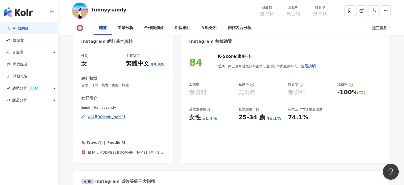
click at [246, 91] on div "無資料" at bounding box center [247, 92] width 18 height 8
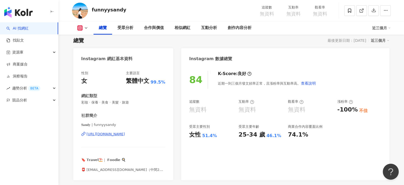
scroll to position [53, 0]
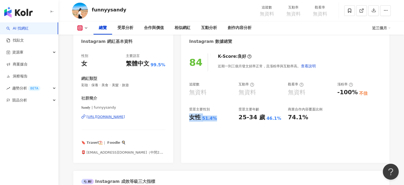
drag, startPoint x: 217, startPoint y: 118, endPoint x: 186, endPoint y: 117, distance: 31.6
click at [186, 117] on div "84 K-Score : 良好 近期一到三個月發文頻率正常，且漲粉率與互動率高。 查看說明 追蹤數 無資料 互動率 無資料 觀看率 無資料 漲粉率 -100%…" at bounding box center [285, 105] width 208 height 114
copy div "女性 51.4%"
